Goal: Information Seeking & Learning: Learn about a topic

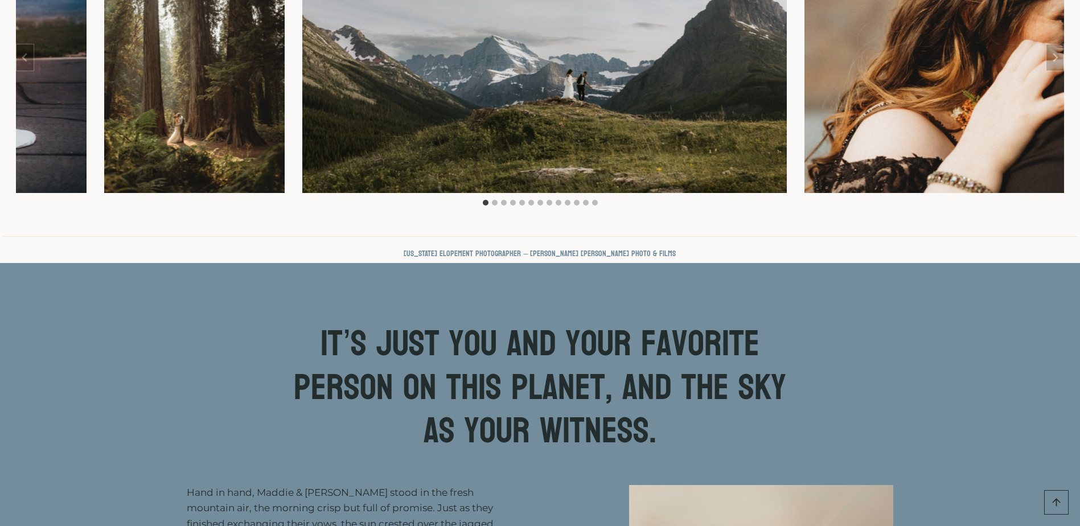
scroll to position [512, 0]
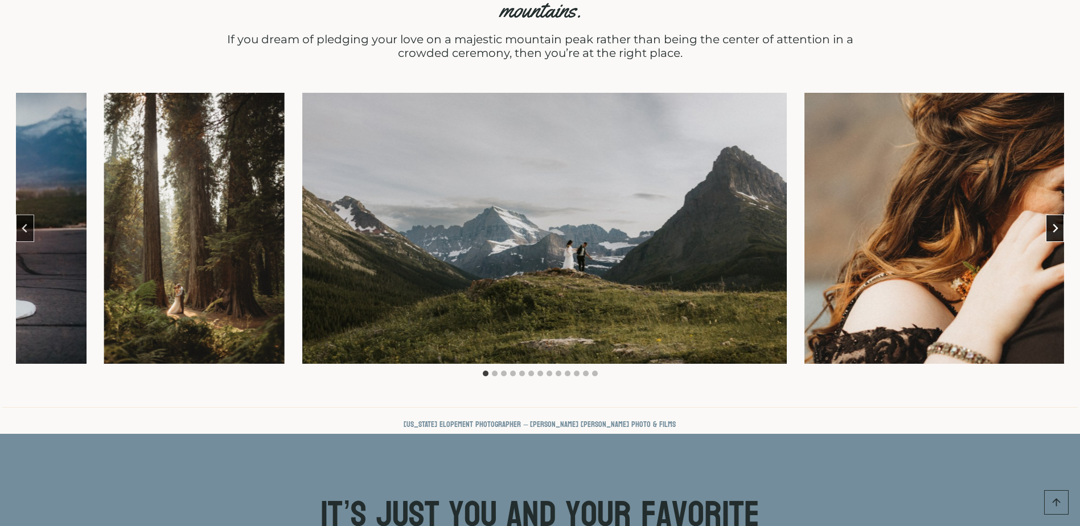
click at [1061, 215] on button "Next slide" at bounding box center [1055, 228] width 18 height 27
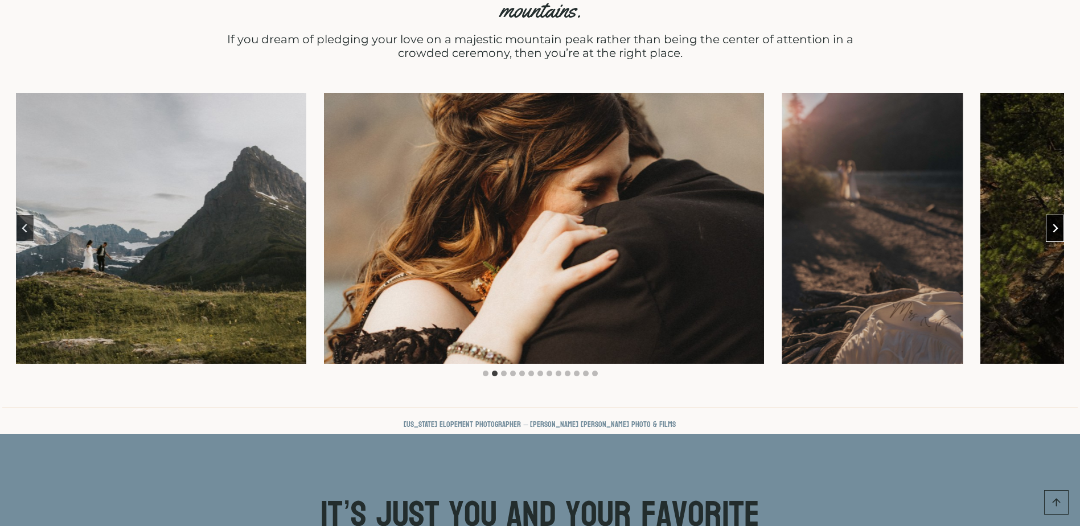
click at [1061, 215] on button "Next slide" at bounding box center [1055, 228] width 18 height 27
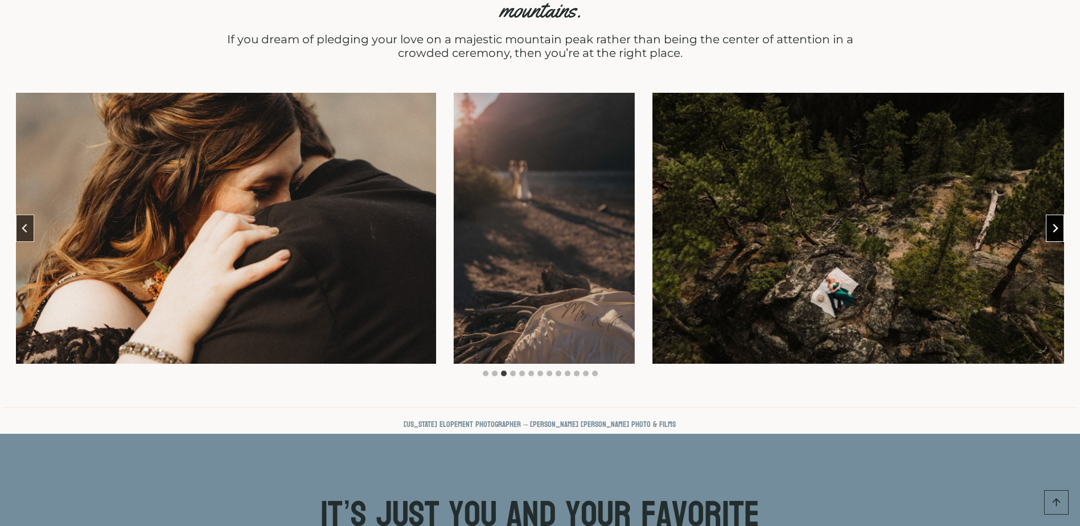
click at [1061, 215] on button "Next slide" at bounding box center [1055, 228] width 18 height 27
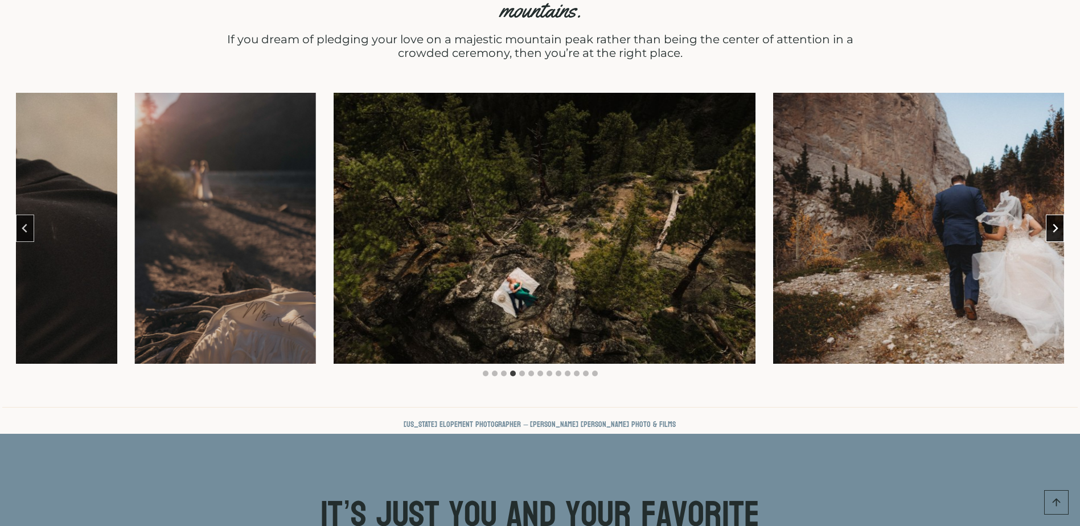
click at [1061, 215] on button "Next slide" at bounding box center [1055, 228] width 18 height 27
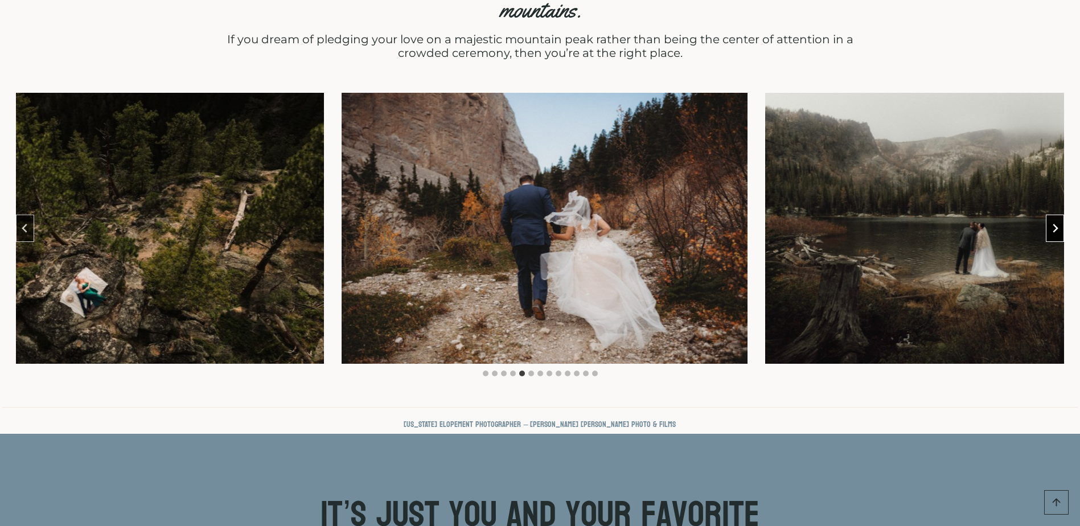
click at [1061, 215] on button "Next slide" at bounding box center [1055, 228] width 18 height 27
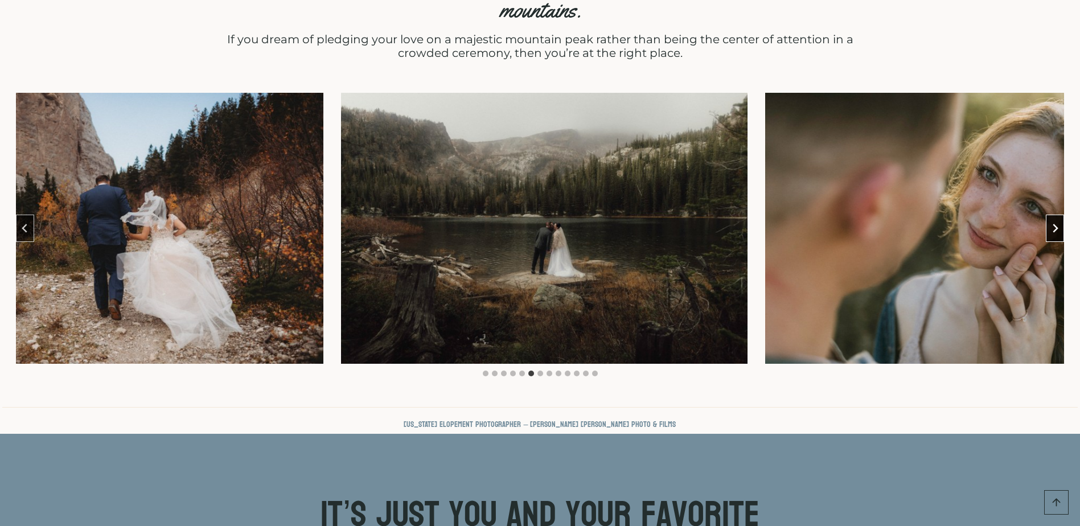
click at [1061, 215] on button "Next slide" at bounding box center [1055, 228] width 18 height 27
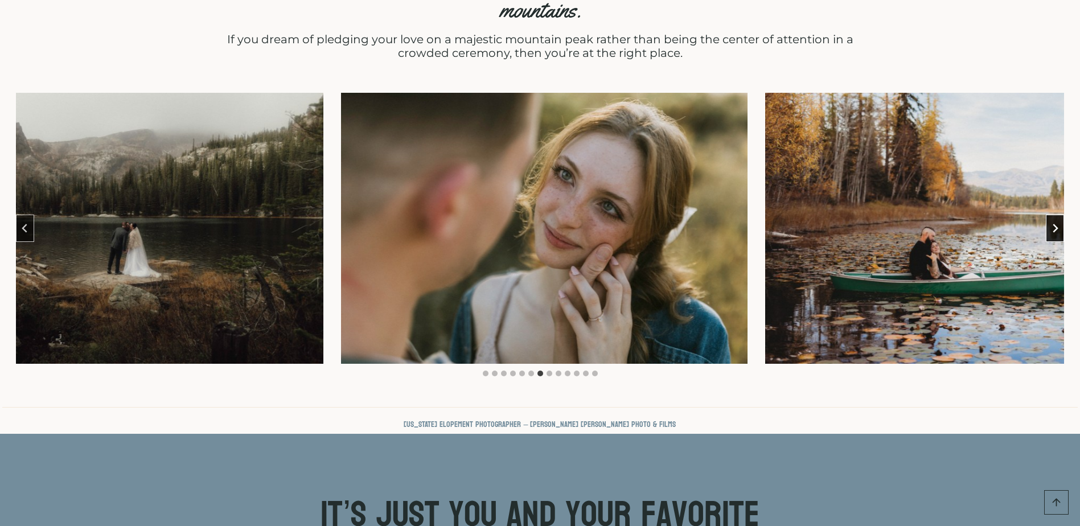
click at [1061, 215] on button "Next slide" at bounding box center [1055, 228] width 18 height 27
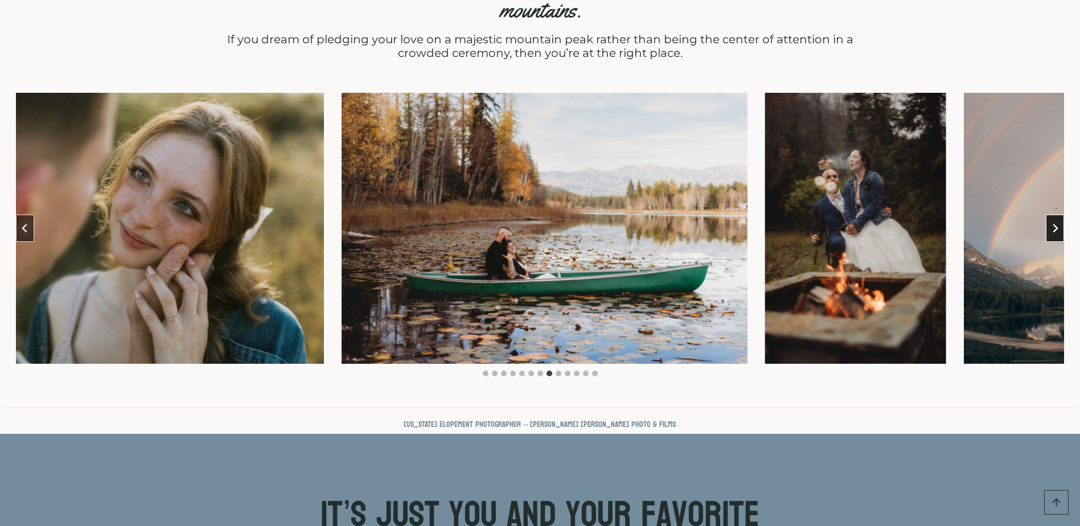
click at [1061, 215] on button "Next slide" at bounding box center [1055, 228] width 18 height 27
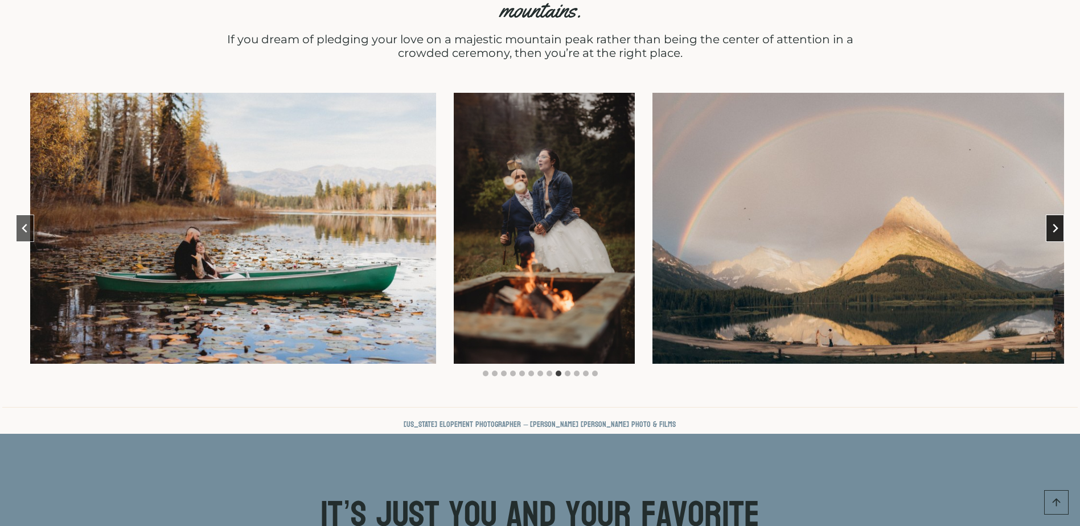
click at [1061, 215] on button "Next slide" at bounding box center [1055, 228] width 18 height 27
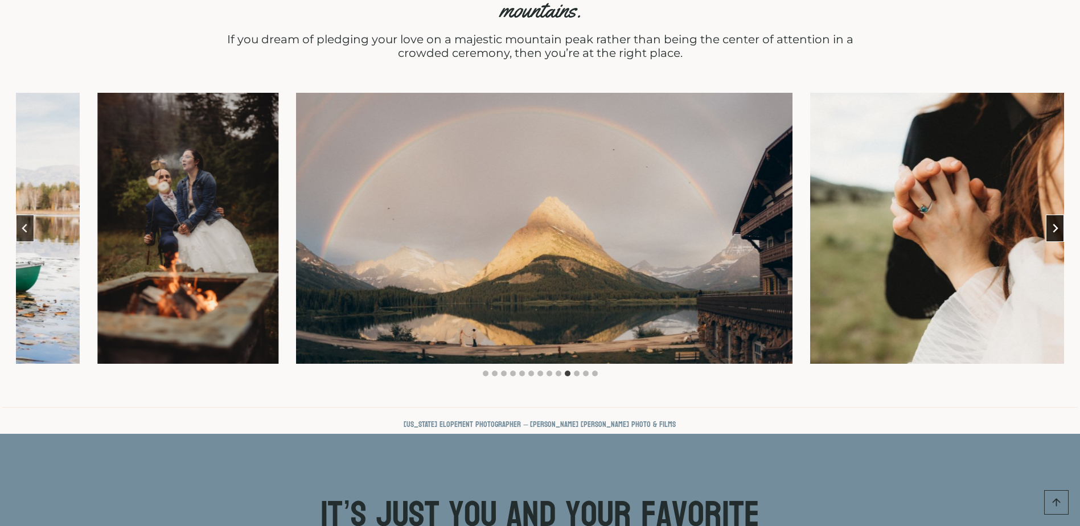
click at [1061, 215] on button "Next slide" at bounding box center [1055, 228] width 18 height 27
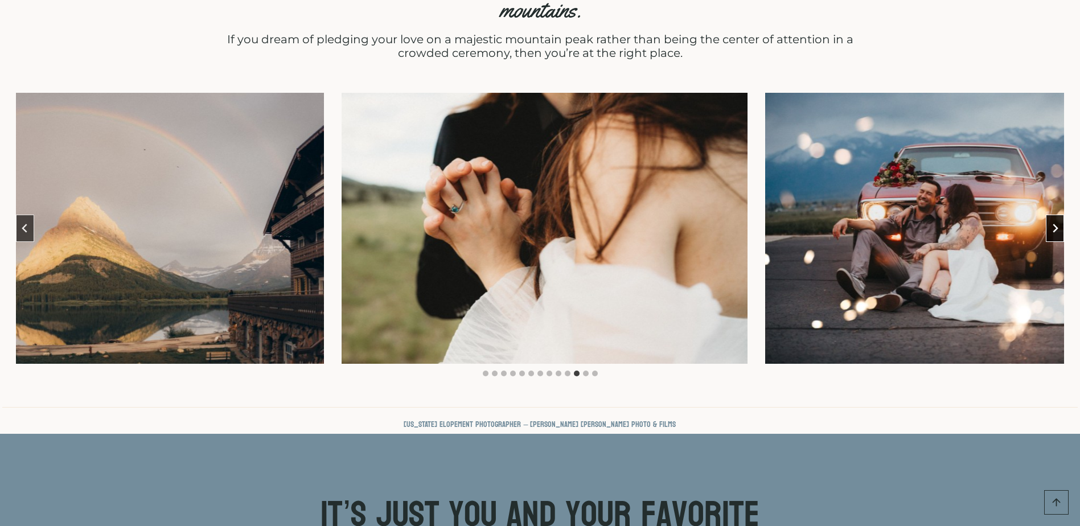
click at [1061, 215] on button "Next slide" at bounding box center [1055, 228] width 18 height 27
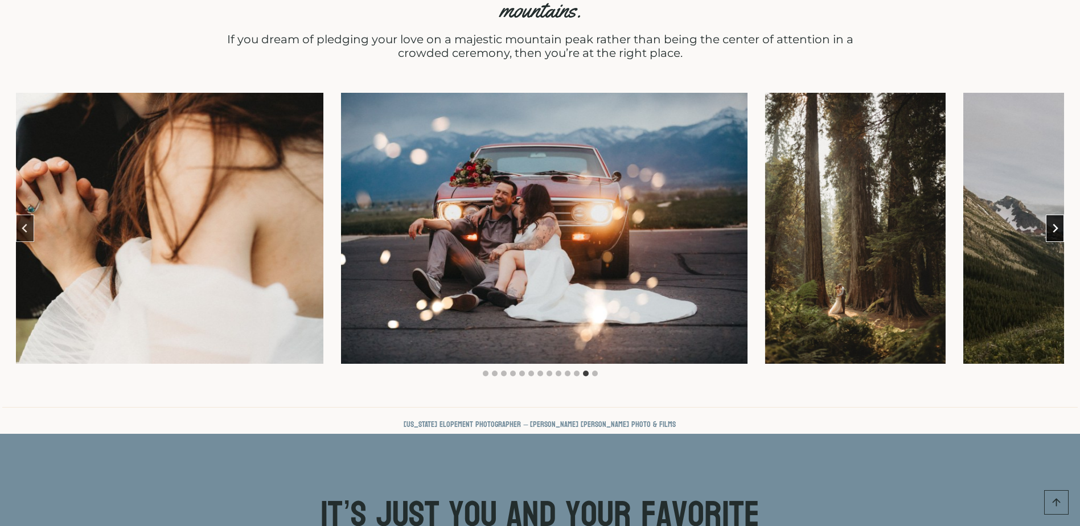
click at [1061, 215] on button "Next slide" at bounding box center [1055, 228] width 18 height 27
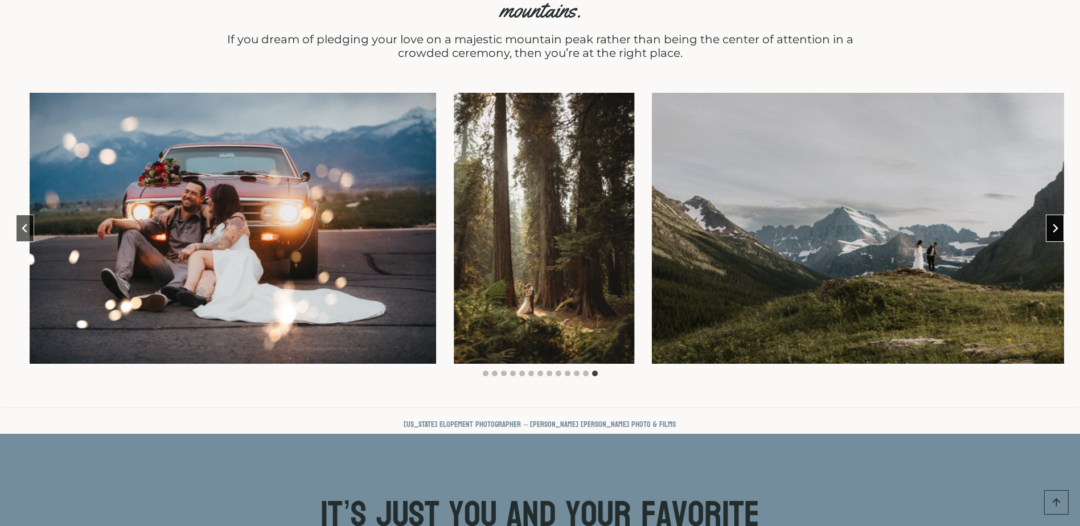
click at [1061, 215] on button "Go to first slide" at bounding box center [1055, 228] width 18 height 27
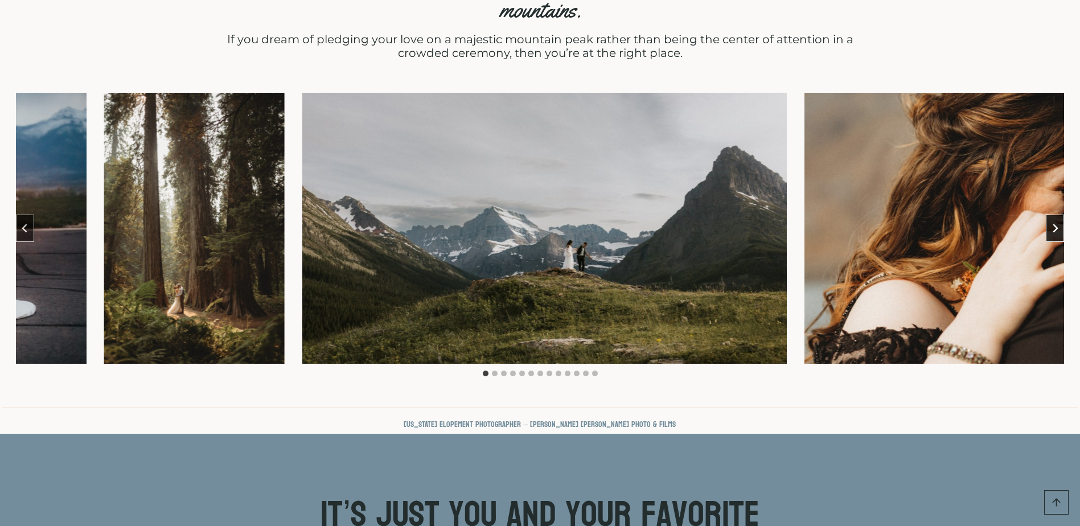
click at [1061, 215] on button "Next slide" at bounding box center [1055, 228] width 18 height 27
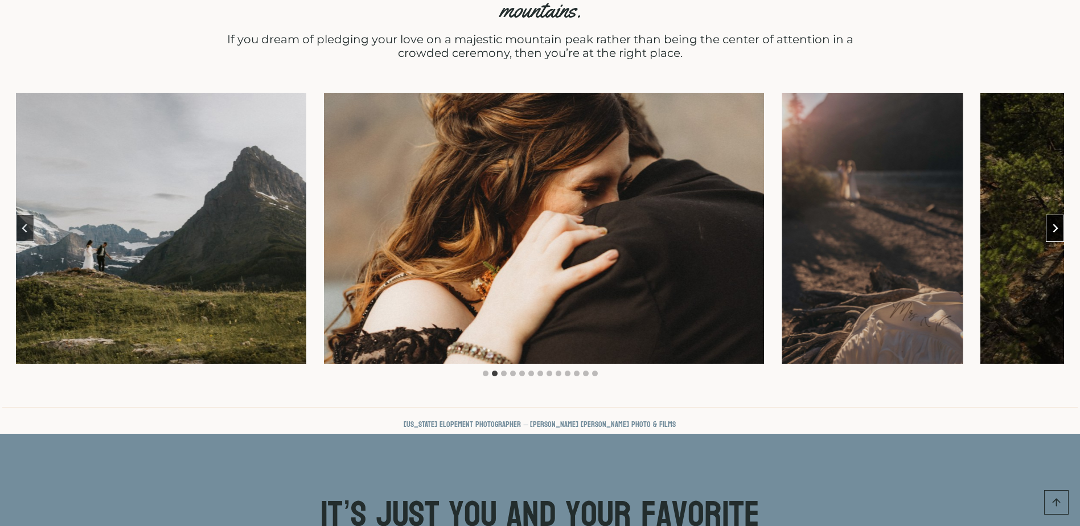
click at [1061, 215] on button "Next slide" at bounding box center [1055, 228] width 18 height 27
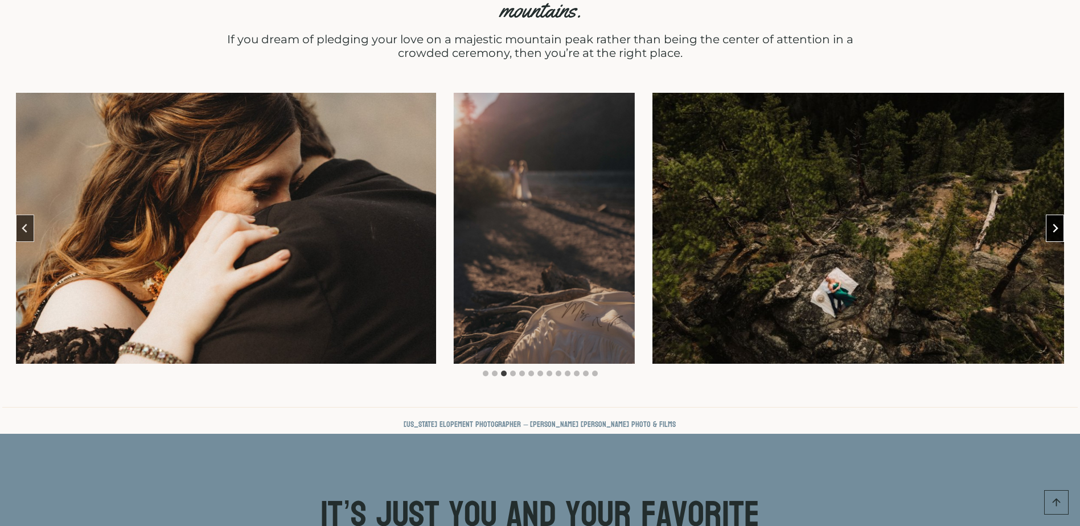
click at [1061, 215] on button "Next slide" at bounding box center [1055, 228] width 18 height 27
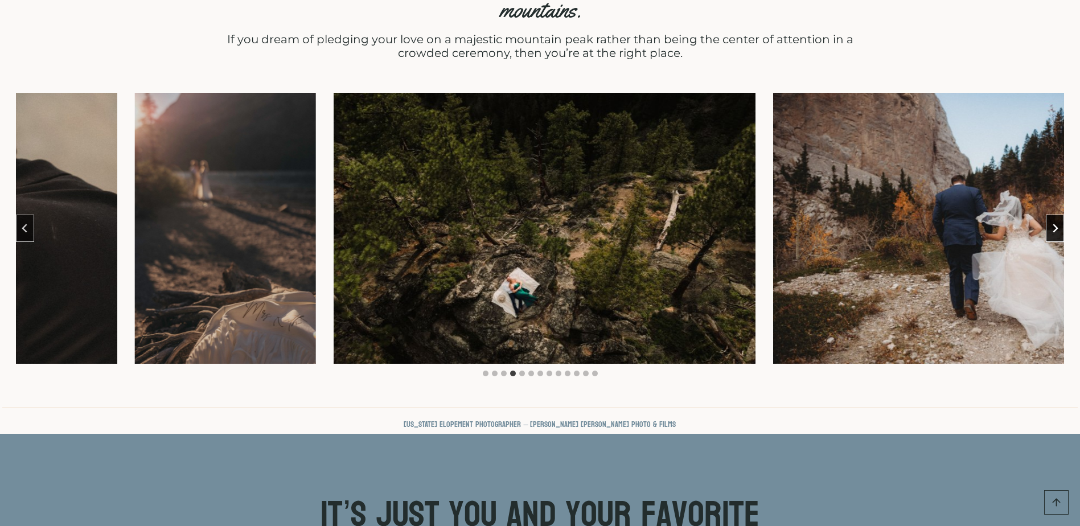
click at [1061, 215] on button "Next slide" at bounding box center [1055, 228] width 18 height 27
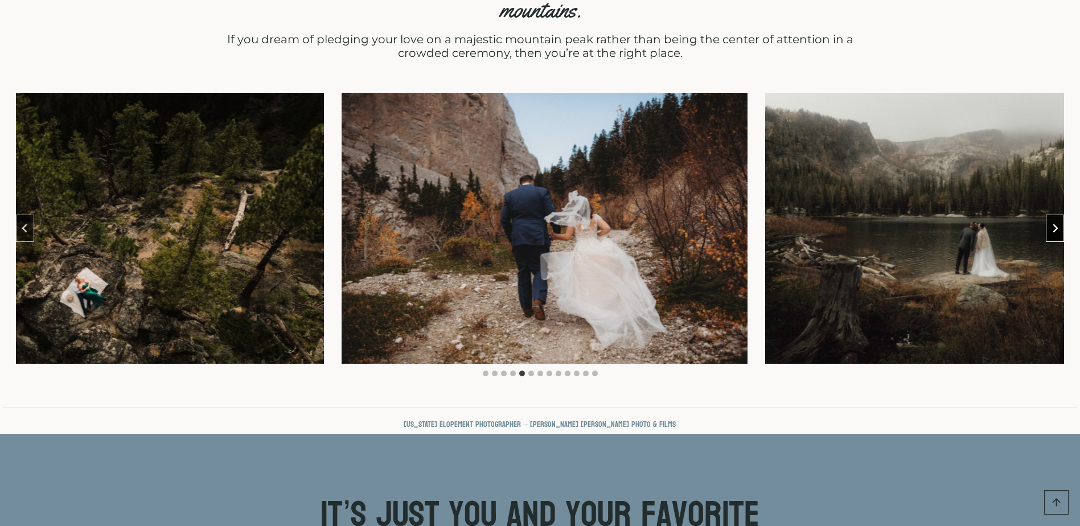
click at [1061, 215] on button "Next slide" at bounding box center [1055, 228] width 18 height 27
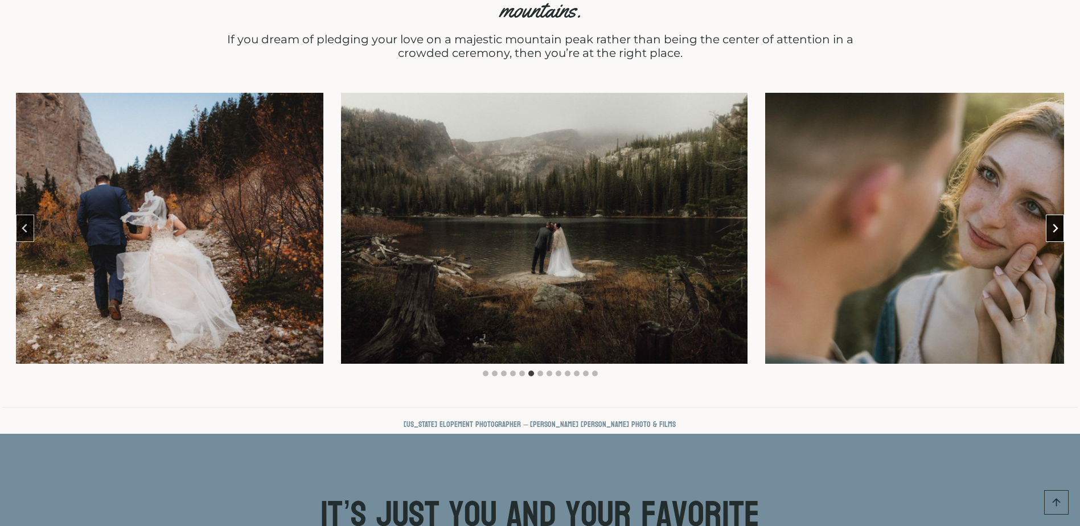
click at [1061, 215] on button "Next slide" at bounding box center [1055, 228] width 18 height 27
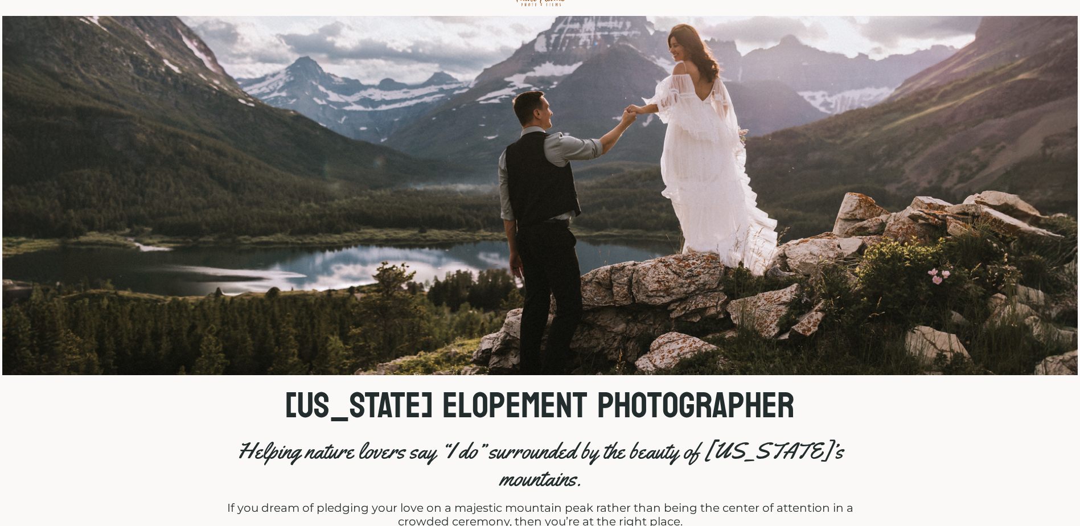
scroll to position [0, 0]
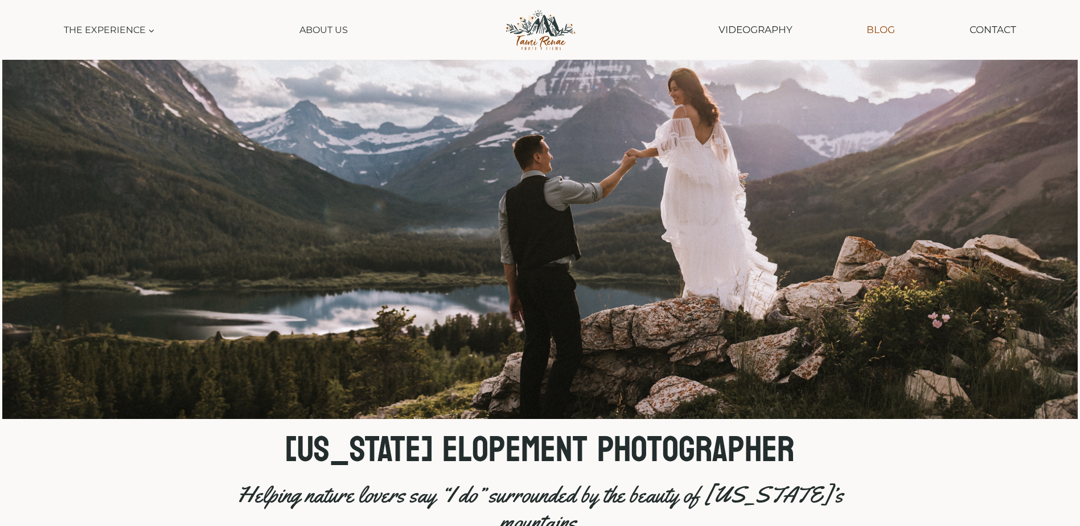
click at [884, 26] on link "Blog" at bounding box center [881, 29] width 40 height 29
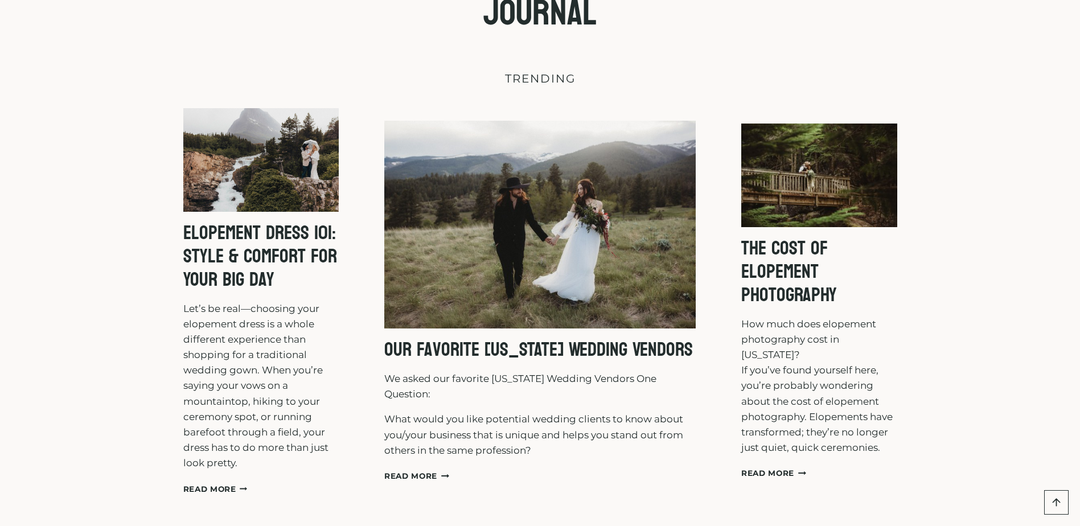
scroll to position [171, 0]
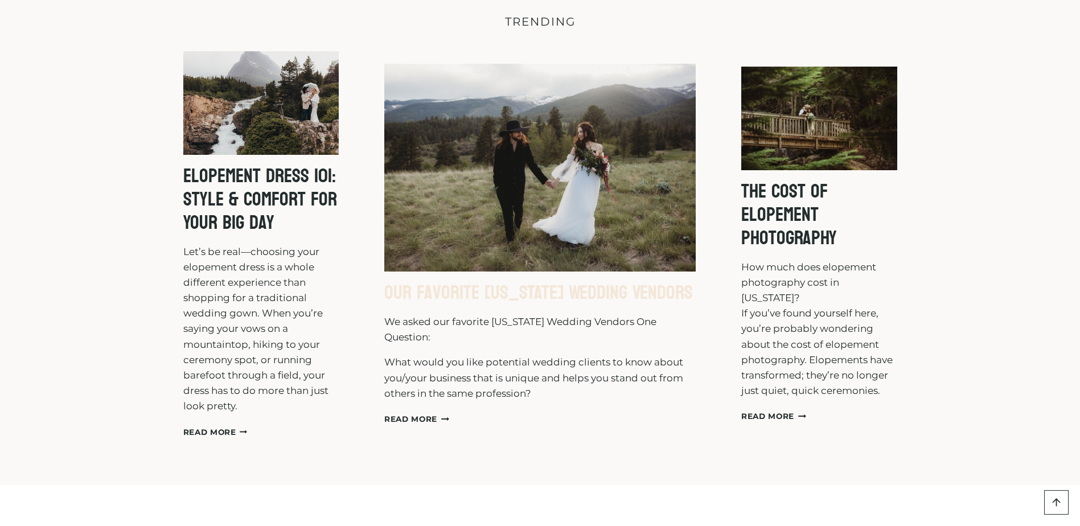
click at [519, 299] on link "Our Favorite Montana Wedding Vendors" at bounding box center [538, 292] width 308 height 35
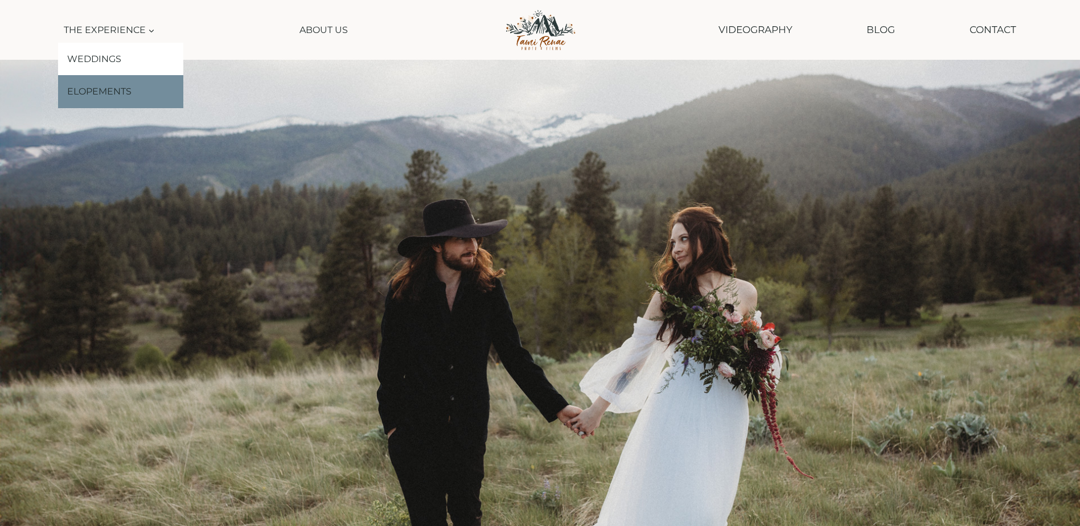
click at [117, 98] on link "Elopements" at bounding box center [120, 91] width 125 height 33
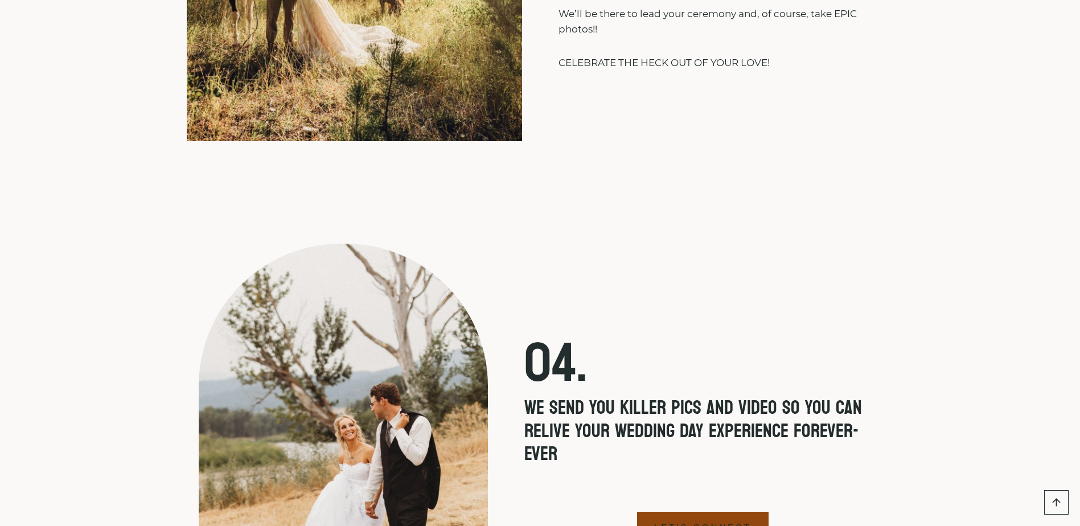
scroll to position [3870, 0]
